Goal: Information Seeking & Learning: Learn about a topic

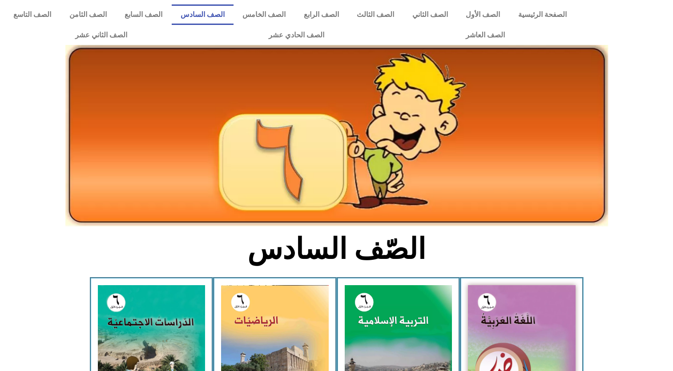
scroll to position [422, 0]
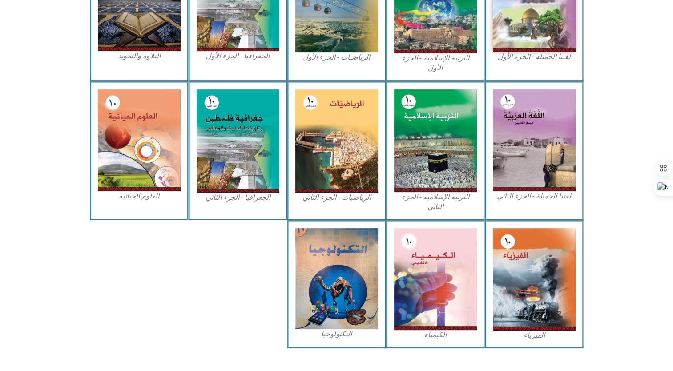
scroll to position [334, 0]
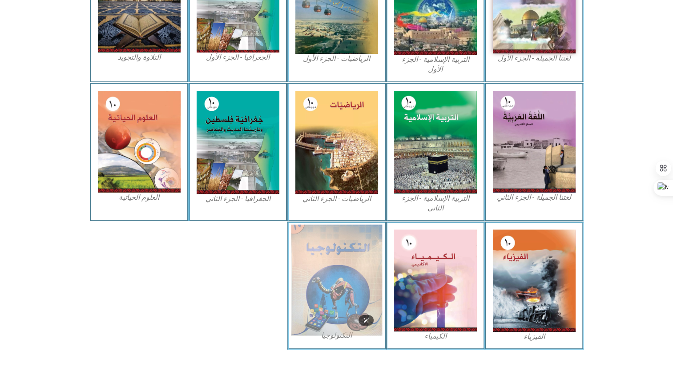
click at [320, 259] on img at bounding box center [336, 279] width 91 height 111
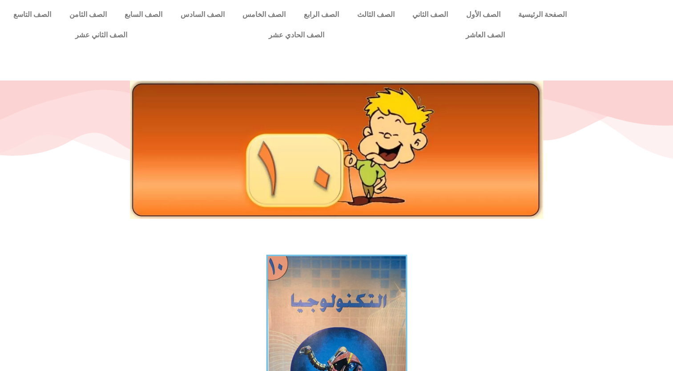
click at [322, 311] on img at bounding box center [336, 350] width 141 height 191
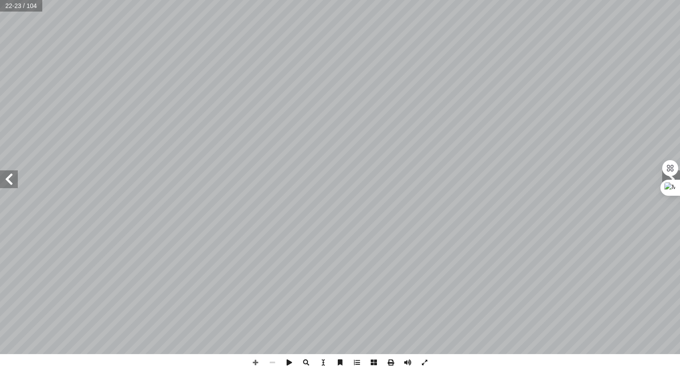
click at [32, 81] on html "الصفحة الرئيسية الصف الأول الصف الثاني الصف الثالث الصف الرابع الصف الخامس الصف…" at bounding box center [340, 40] width 680 height 81
click at [0, 81] on html "الصفحة الرئيسية الصف الأول الصف الثاني الصف الثالث الصف الرابع الصف الخامس الصف…" at bounding box center [340, 40] width 680 height 81
